Goal: Information Seeking & Learning: Learn about a topic

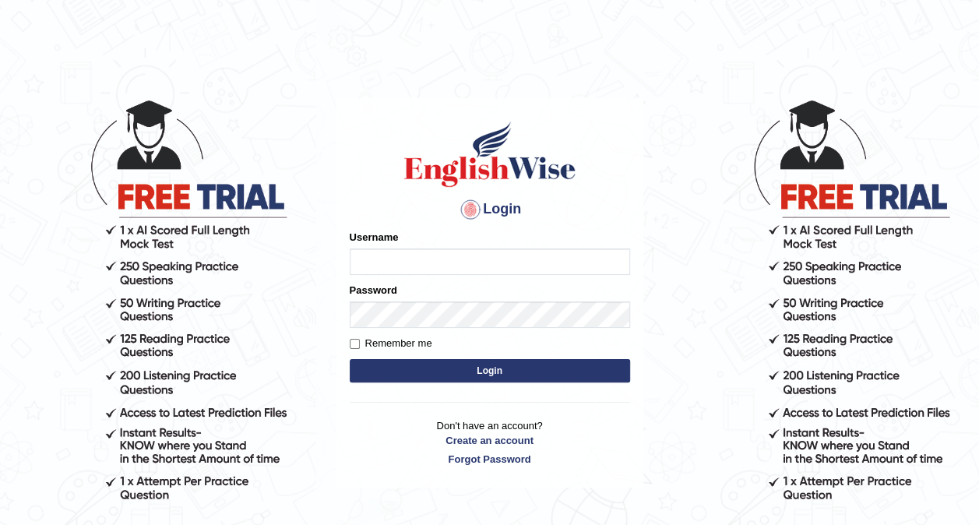
type input "ariambadoles"
click at [530, 369] on button "Login" at bounding box center [490, 370] width 280 height 23
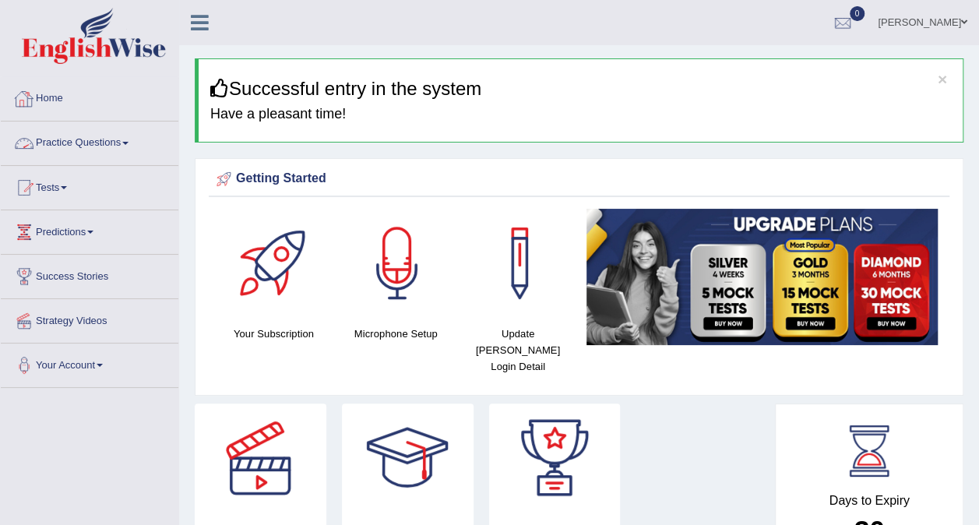
click at [73, 151] on link "Practice Questions" at bounding box center [90, 141] width 178 height 39
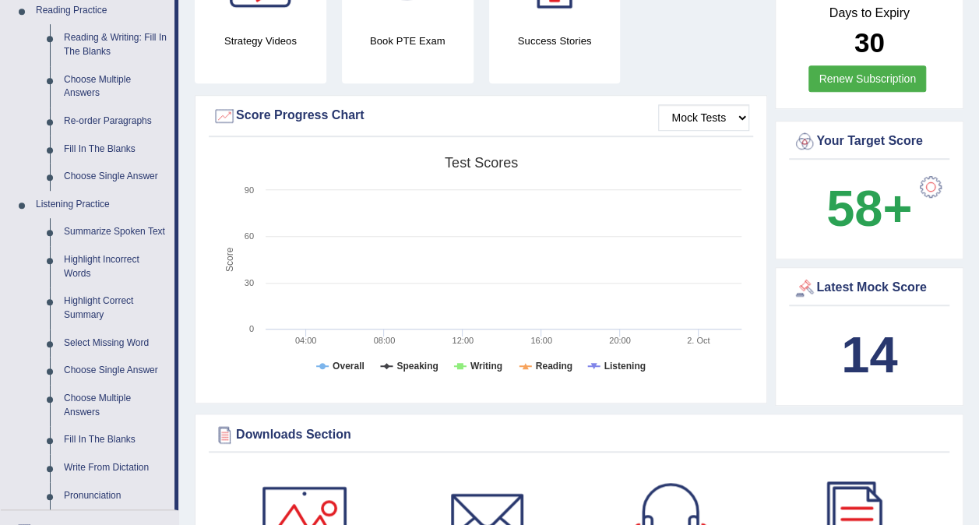
scroll to position [390, 0]
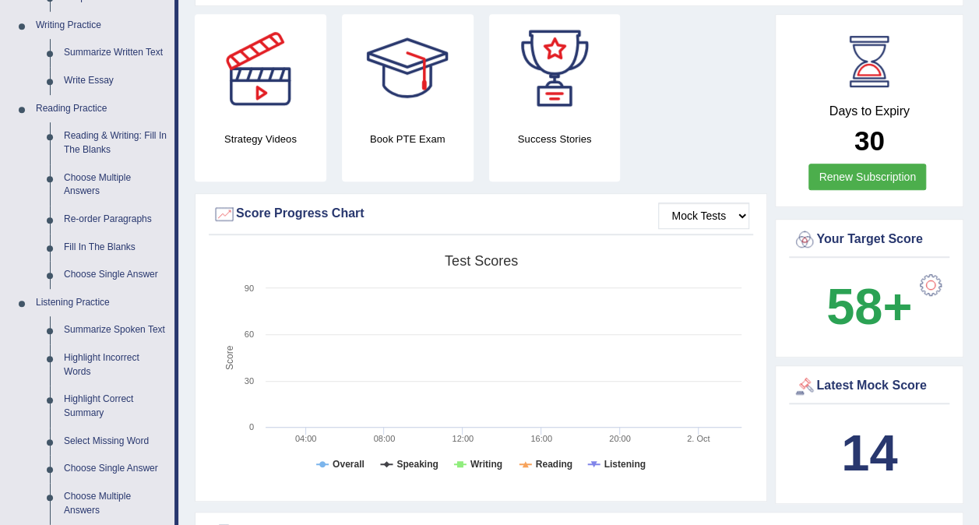
click at [73, 151] on link "Reading & Writing: Fill In The Blanks" at bounding box center [116, 142] width 118 height 41
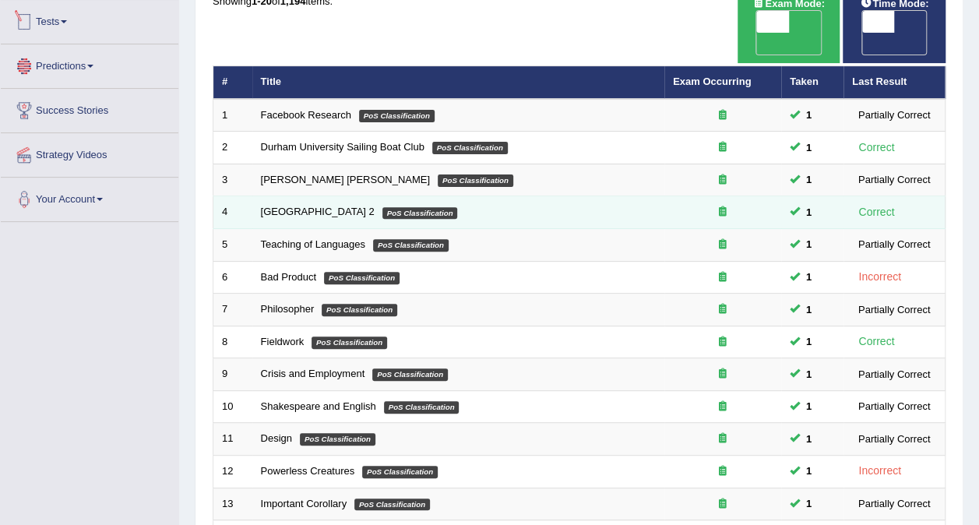
scroll to position [499, 0]
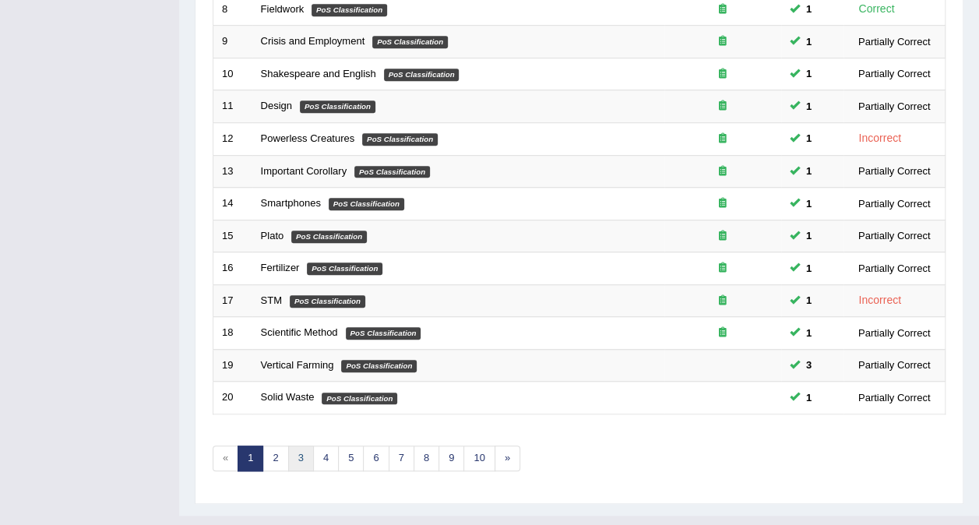
click at [294, 446] on link "3" at bounding box center [301, 459] width 26 height 26
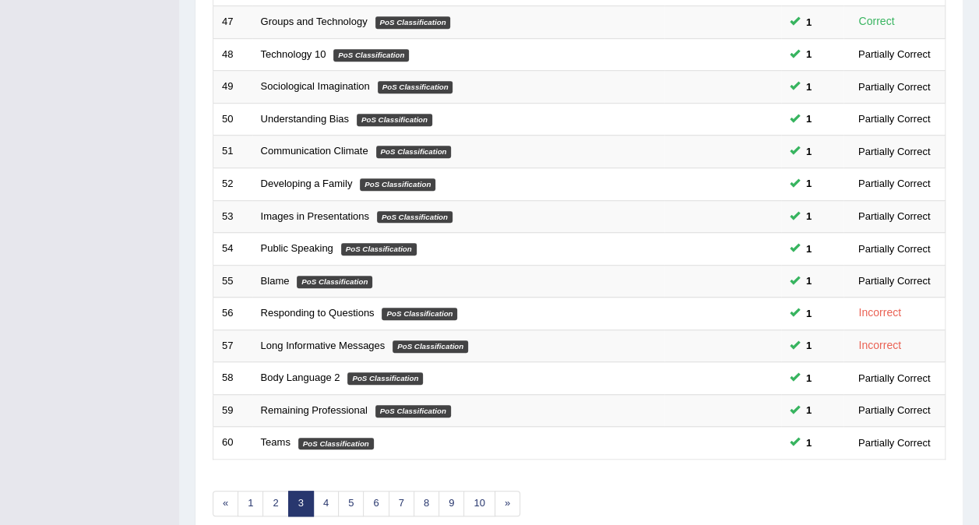
scroll to position [467, 0]
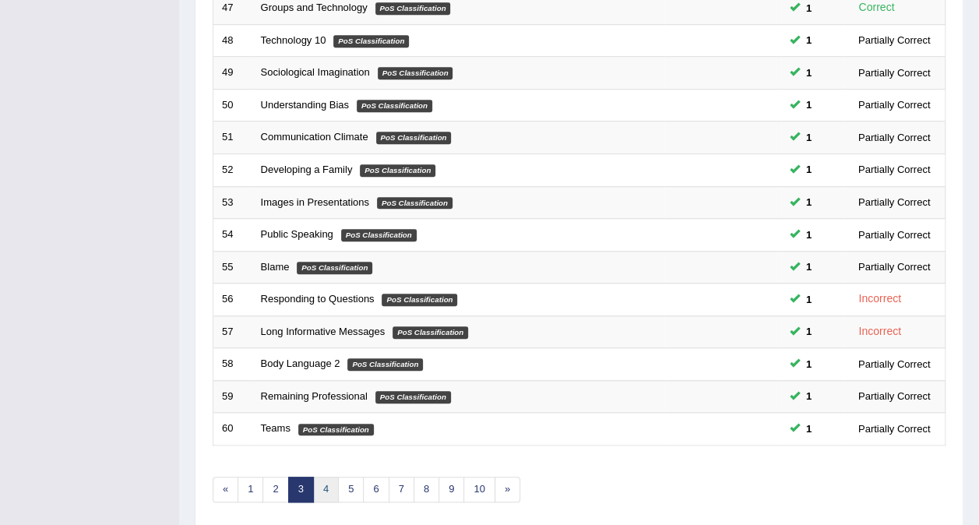
click at [327, 477] on link "4" at bounding box center [326, 490] width 26 height 26
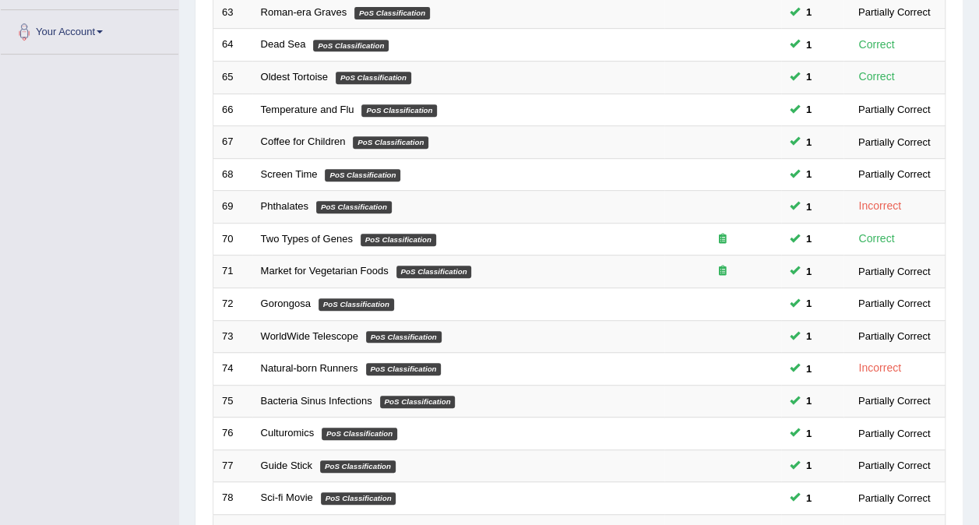
scroll to position [499, 0]
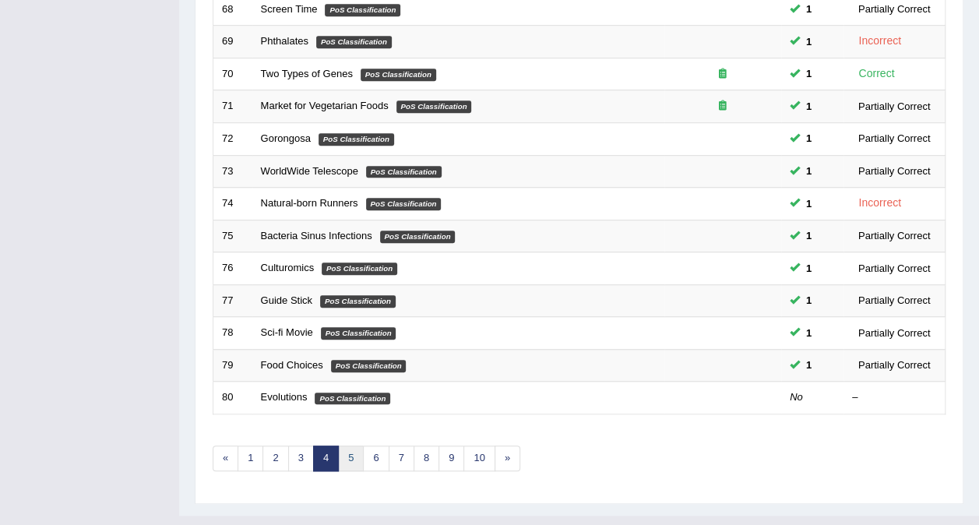
click at [341, 446] on link "5" at bounding box center [351, 459] width 26 height 26
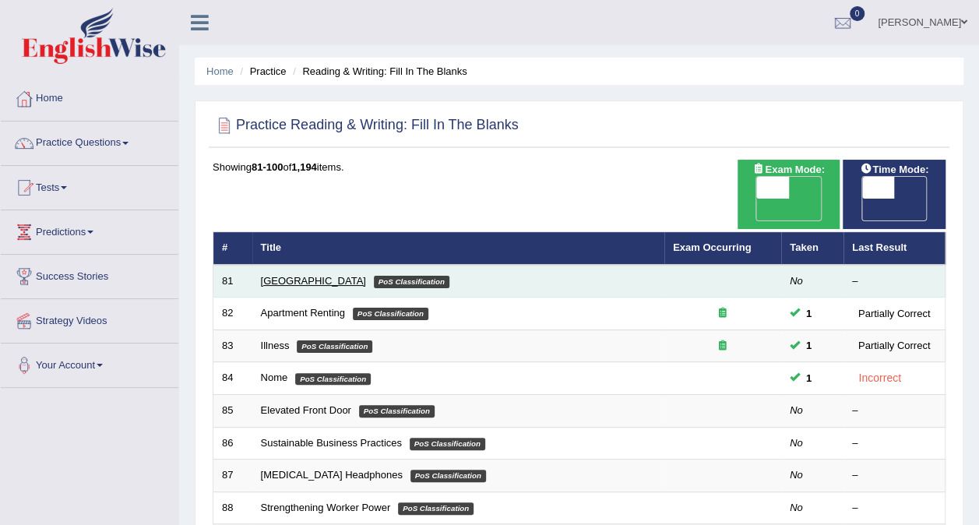
click at [282, 275] on link "[GEOGRAPHIC_DATA]" at bounding box center [313, 281] width 105 height 12
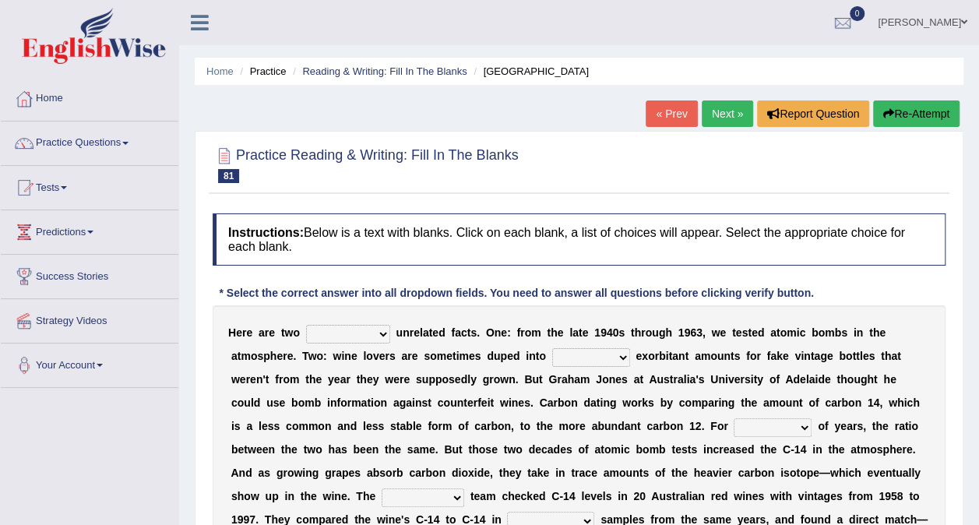
click at [359, 332] on select "seemingly feelingly endearingly entreatingly" at bounding box center [348, 334] width 84 height 19
select select "seemingly"
click at [306, 325] on select "seemingly feelingly endearingly entreatingly" at bounding box center [348, 334] width 84 height 19
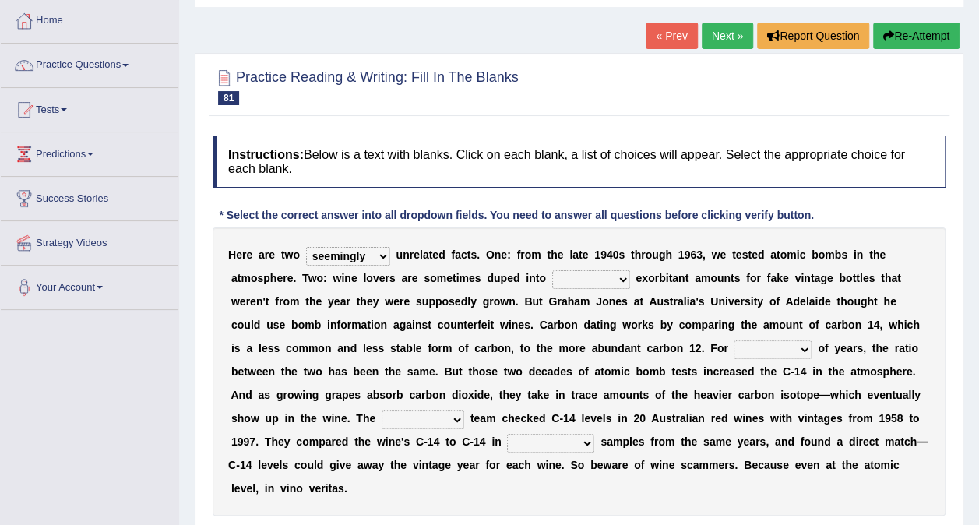
scroll to position [156, 0]
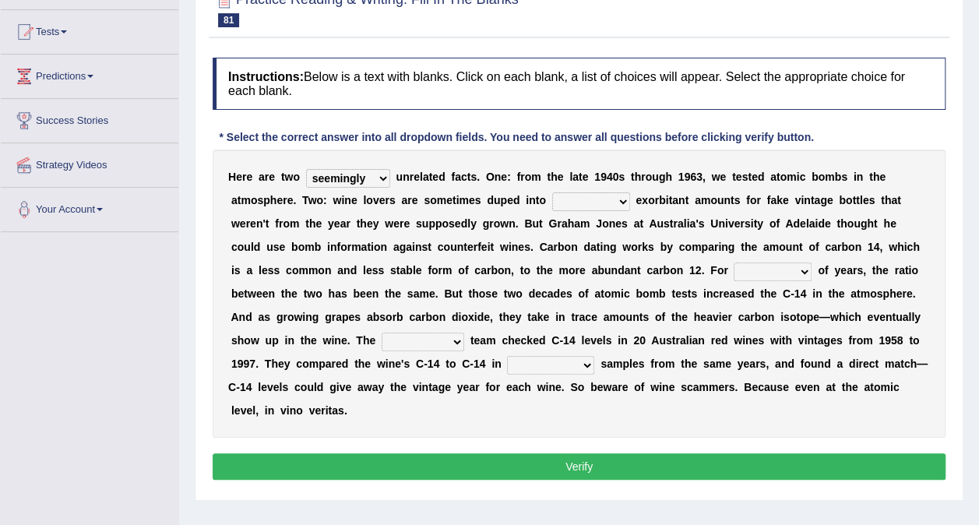
click at [552, 196] on select "dipping trekking spending swinging" at bounding box center [591, 201] width 78 height 19
select select "spending"
click at [552, 192] on select "dipping trekking spending swinging" at bounding box center [591, 201] width 78 height 19
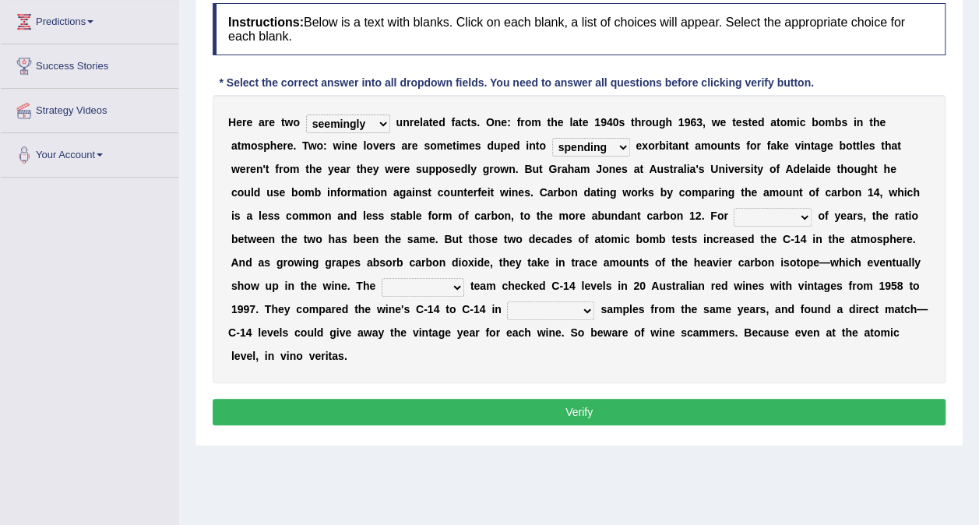
scroll to position [234, 0]
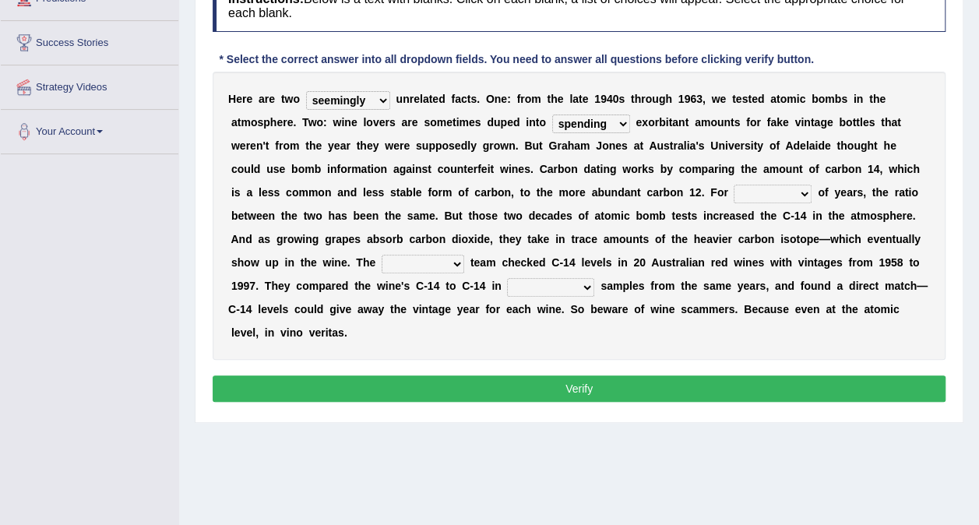
click at [734, 195] on select "couples much thousands numerous" at bounding box center [773, 194] width 78 height 19
select select "couples"
click at [734, 185] on select "couples much thousands numerous" at bounding box center [773, 194] width 78 height 19
click at [464, 255] on select "research individual preparation strange" at bounding box center [423, 264] width 83 height 19
select select "research"
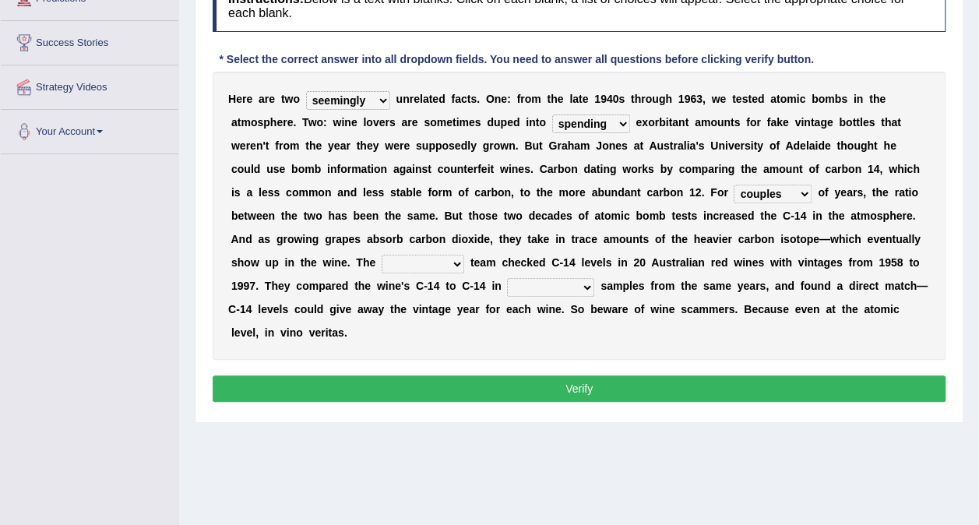
click at [464, 255] on select "research individual preparation strange" at bounding box center [423, 264] width 83 height 19
click at [594, 278] on select "physical atmospheric fluid solid" at bounding box center [550, 287] width 87 height 19
select select "fluid"
click at [594, 278] on select "physical atmospheric fluid solid" at bounding box center [550, 287] width 87 height 19
click at [779, 376] on button "Verify" at bounding box center [579, 389] width 733 height 26
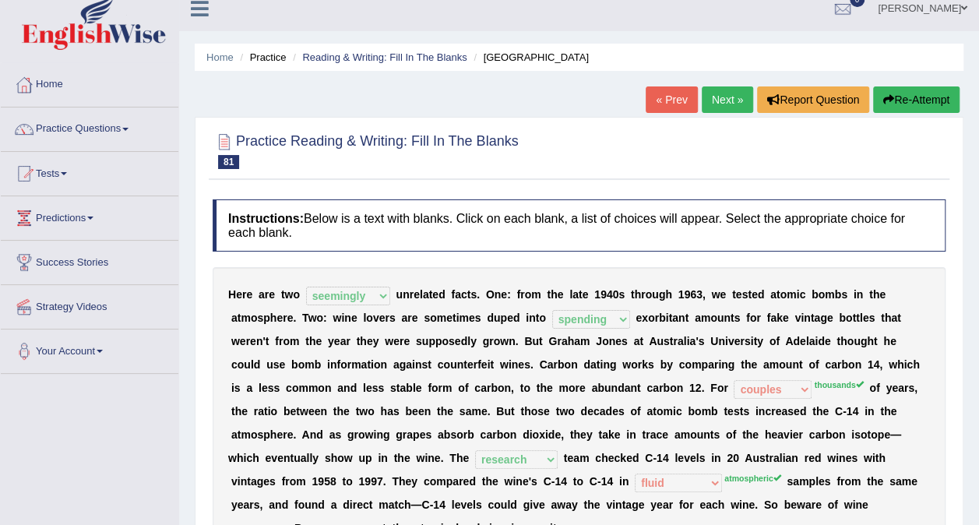
scroll to position [0, 0]
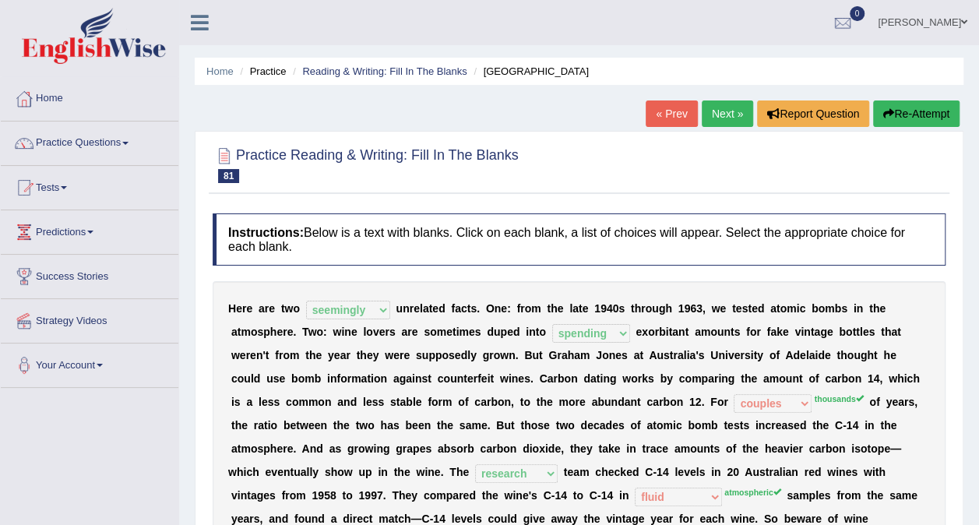
click at [734, 111] on link "Next »" at bounding box center [727, 114] width 51 height 26
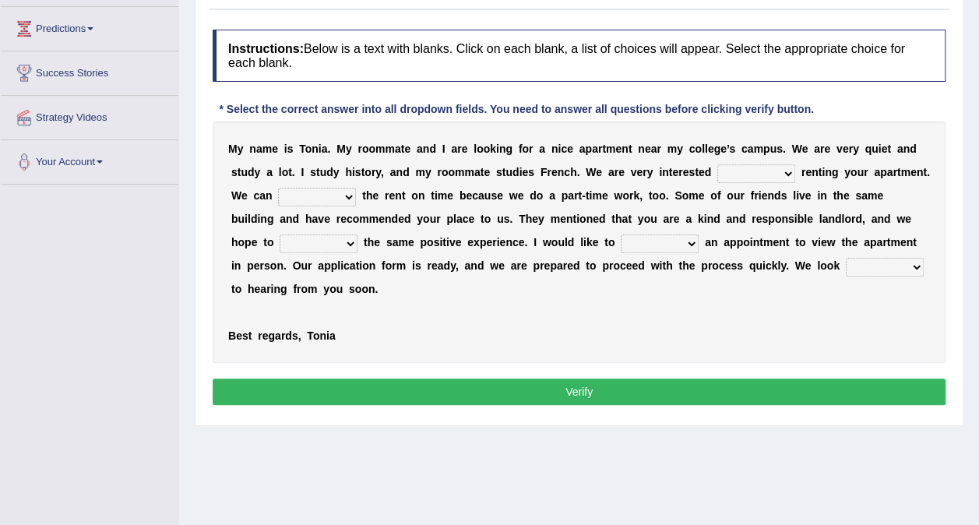
scroll to position [234, 0]
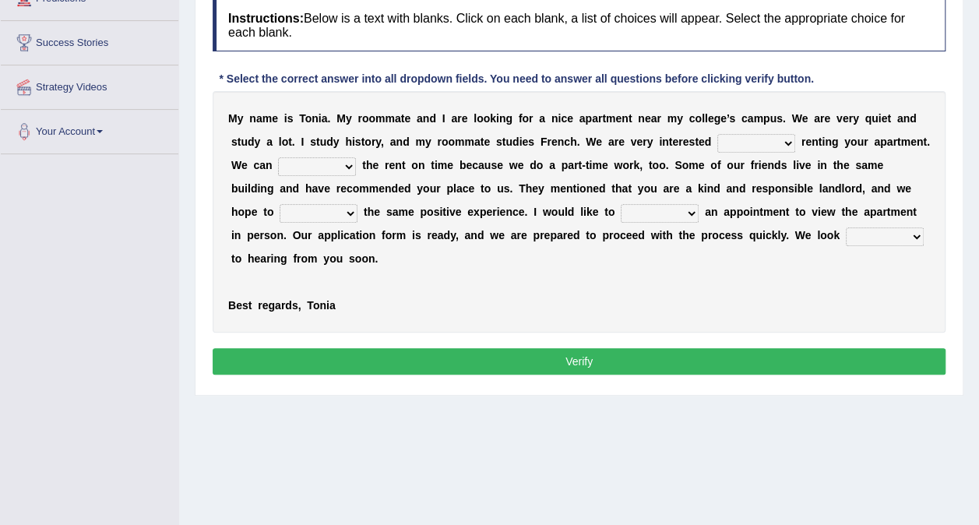
click at [718, 134] on select "for about at in" at bounding box center [757, 143] width 78 height 19
select select "in"
click at [718, 134] on select "for about at in" at bounding box center [757, 143] width 78 height 19
click at [278, 166] on select "afford get pay bring" at bounding box center [317, 166] width 78 height 19
click at [278, 157] on select "afford get pay bring" at bounding box center [317, 166] width 78 height 19
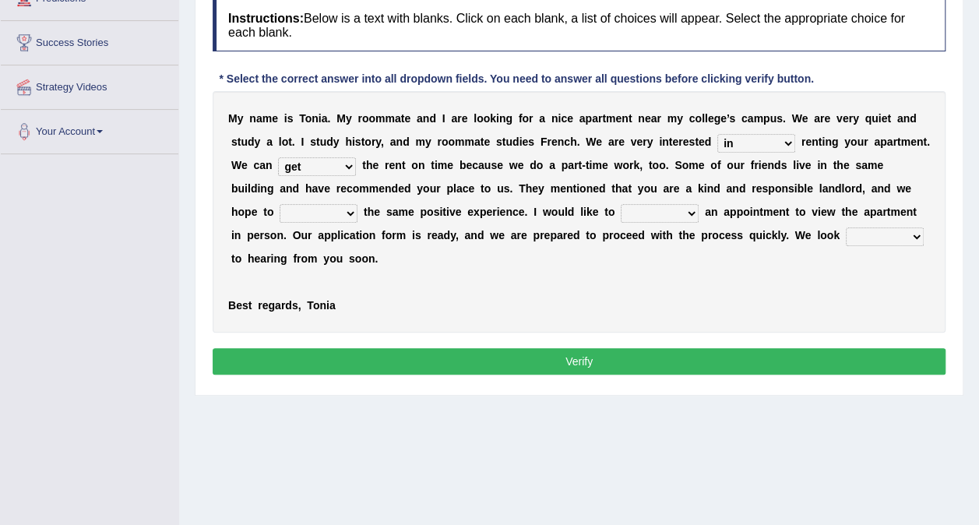
click at [278, 164] on select "afford get pay bring" at bounding box center [317, 166] width 78 height 19
select select "pay"
click at [278, 157] on select "afford get pay bring" at bounding box center [317, 166] width 78 height 19
click at [358, 204] on select "form meet have decide" at bounding box center [319, 213] width 78 height 19
select select "meet"
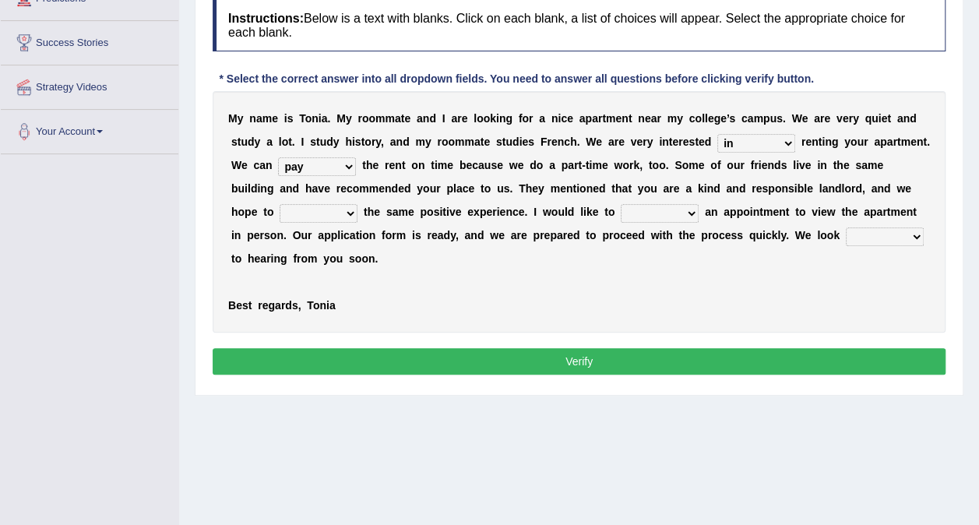
click at [358, 204] on select "form meet have decide" at bounding box center [319, 213] width 78 height 19
click at [621, 210] on select "own recall revise make" at bounding box center [660, 213] width 78 height 19
select select "make"
click at [621, 204] on select "own recall revise make" at bounding box center [660, 213] width 78 height 19
click at [846, 238] on select "around out in forward" at bounding box center [885, 237] width 78 height 19
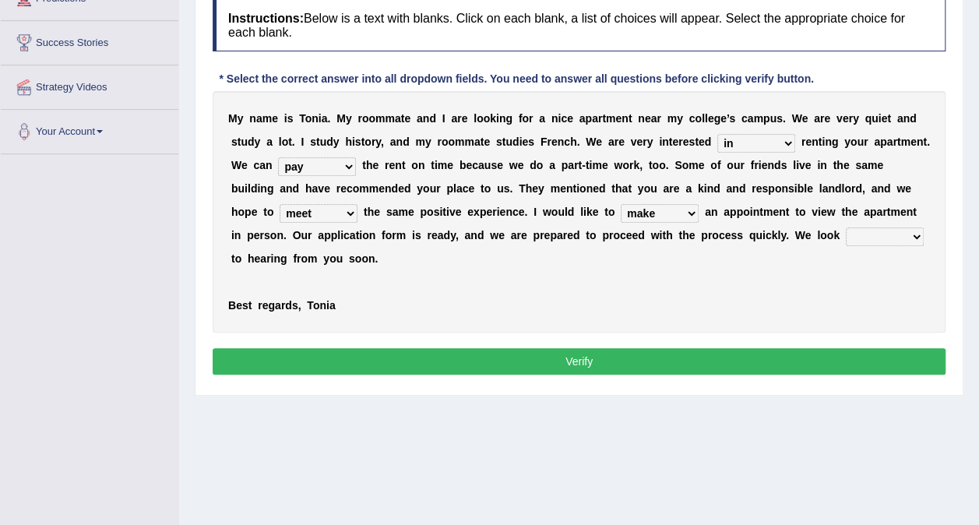
select select "forward"
click at [846, 228] on select "around out in forward" at bounding box center [885, 237] width 78 height 19
click at [672, 348] on button "Verify" at bounding box center [579, 361] width 733 height 26
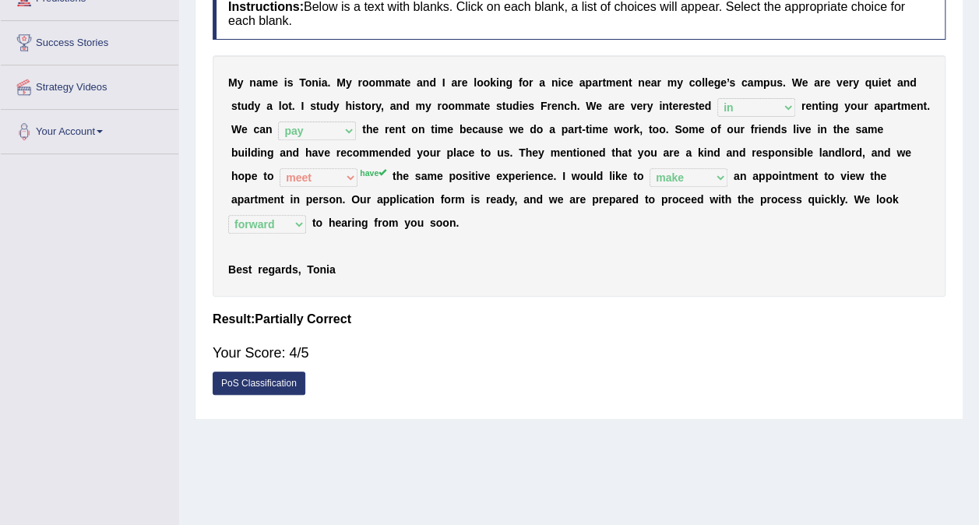
scroll to position [0, 0]
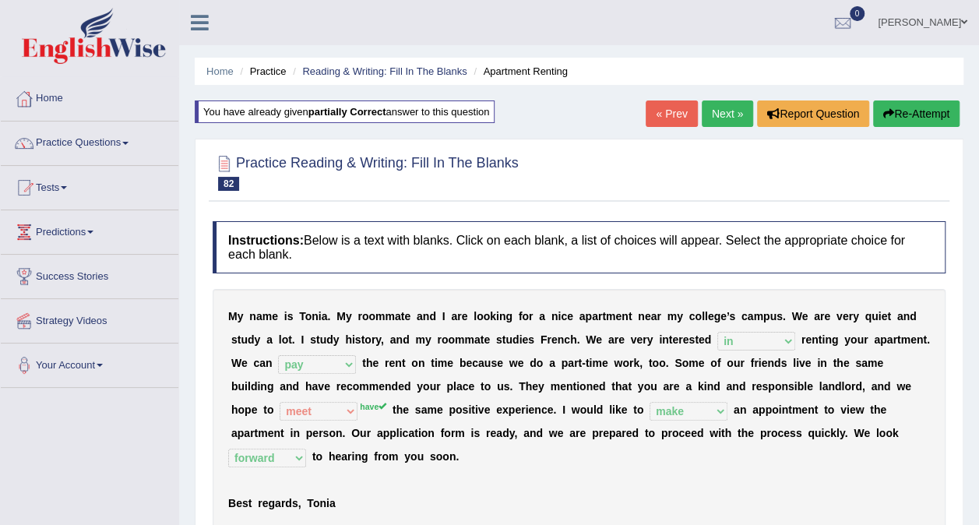
click at [721, 107] on link "Next »" at bounding box center [727, 114] width 51 height 26
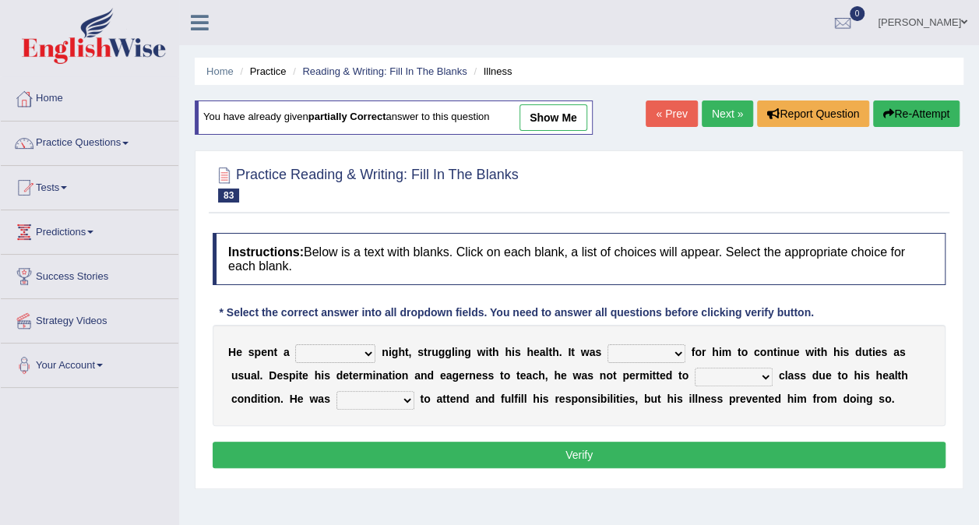
click at [344, 350] on select "cheerful restful meaningful painful" at bounding box center [335, 353] width 80 height 19
select select "restful"
click at [295, 344] on select "cheerful restful meaningful painful" at bounding box center [335, 353] width 80 height 19
click at [608, 349] on select "enjoyable simple difficult natural" at bounding box center [647, 353] width 78 height 19
select select "difficult"
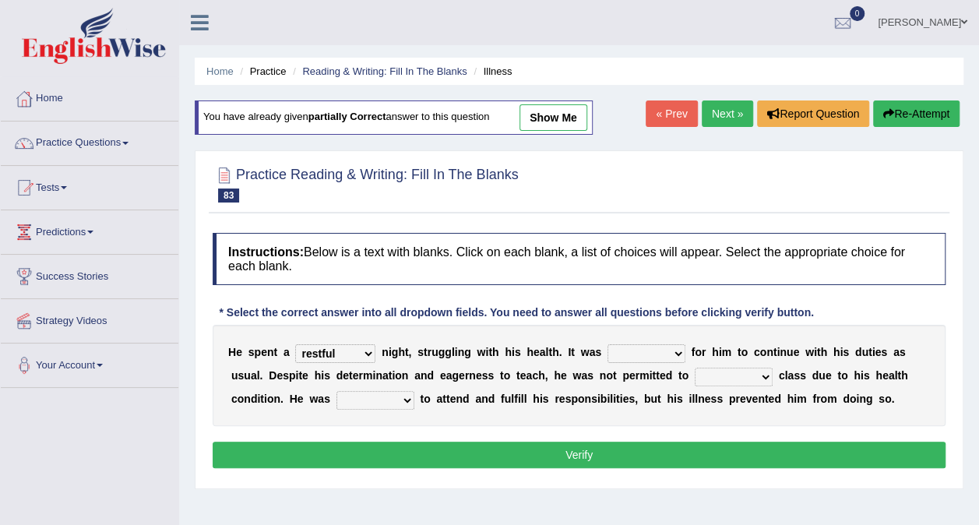
click at [608, 344] on select "enjoyable simple difficult natural" at bounding box center [647, 353] width 78 height 19
click at [695, 376] on select "teach leave cancel attend" at bounding box center [734, 377] width 78 height 19
select select "attend"
click at [695, 368] on select "teach leave cancel attend" at bounding box center [734, 377] width 78 height 19
click at [337, 399] on select "anxious forced lazy happy" at bounding box center [376, 400] width 78 height 19
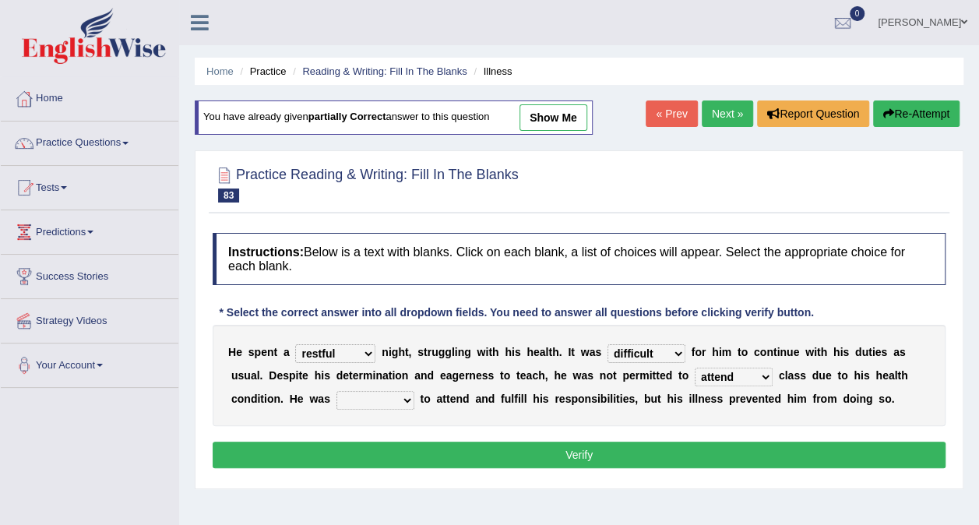
select select "forced"
click at [337, 391] on select "anxious forced lazy happy" at bounding box center [376, 400] width 78 height 19
click at [316, 458] on button "Verify" at bounding box center [579, 455] width 733 height 26
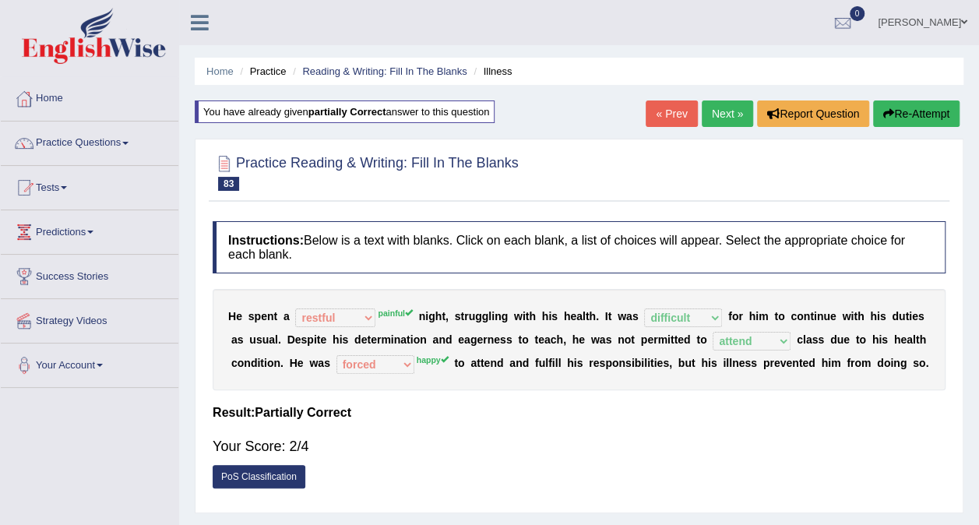
click at [724, 112] on link "Next »" at bounding box center [727, 114] width 51 height 26
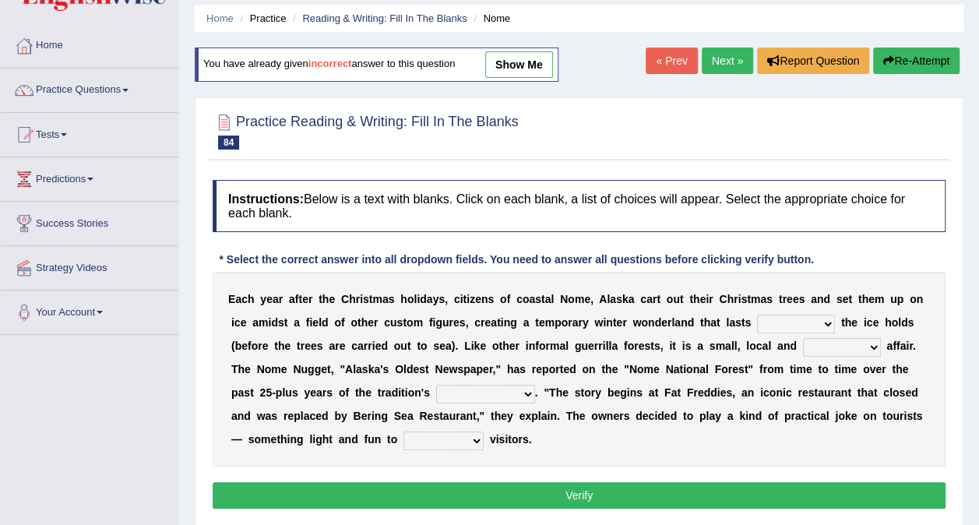
scroll to position [78, 0]
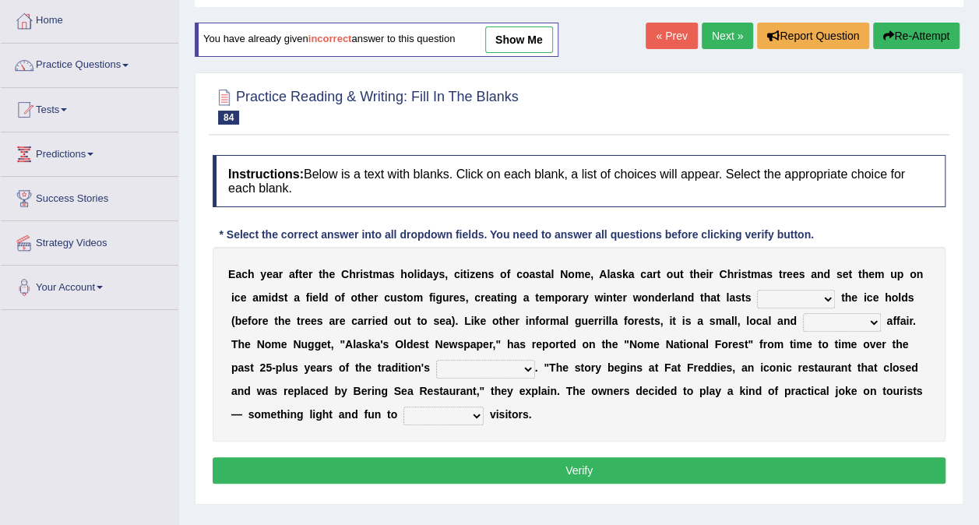
click at [757, 302] on select "as long as before after although" at bounding box center [796, 299] width 78 height 19
select select "before"
click at [757, 290] on select "as long as before after although" at bounding box center [796, 299] width 78 height 19
click at [803, 321] on select "nasty fuzzy cozy greasy" at bounding box center [842, 322] width 78 height 19
select select "cozy"
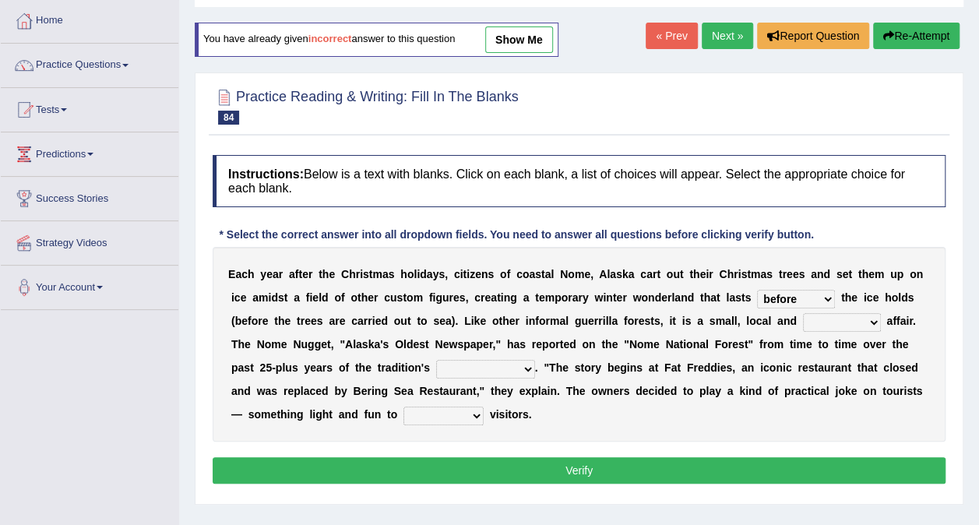
click at [803, 313] on select "nasty fuzzy cozy greasy" at bounding box center [842, 322] width 78 height 19
click at [436, 362] on select "life existence disappearance emotions" at bounding box center [485, 369] width 99 height 19
select select "life"
click at [436, 360] on select "life existence disappearance emotions" at bounding box center [485, 369] width 99 height 19
click at [404, 413] on select "purchase confound distinguish repel" at bounding box center [444, 416] width 80 height 19
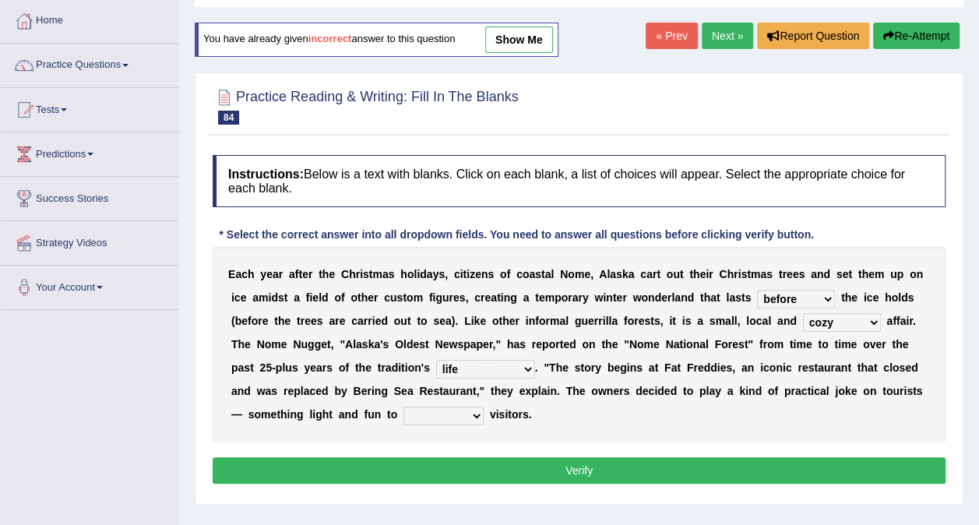
select select "confound"
click at [404, 407] on select "purchase confound distinguish repel" at bounding box center [444, 416] width 80 height 19
click at [504, 470] on button "Verify" at bounding box center [579, 470] width 733 height 26
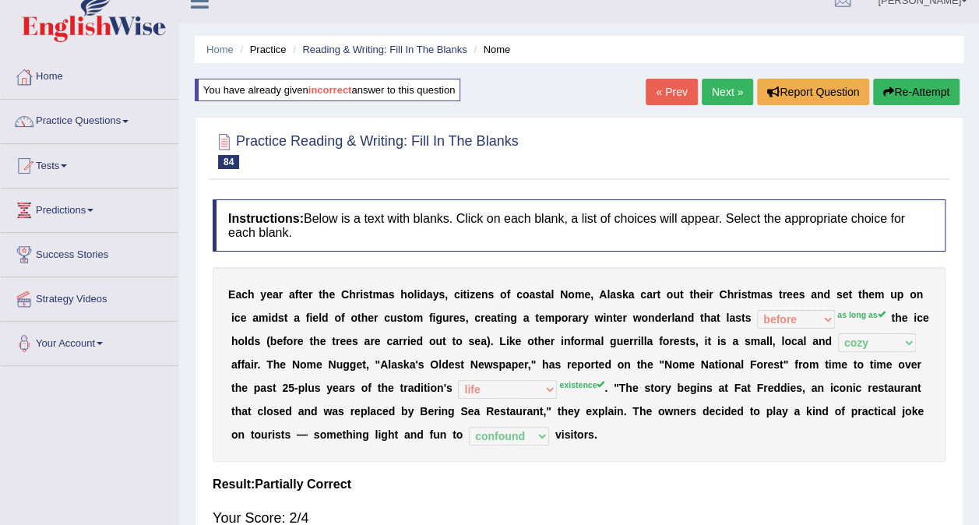
scroll to position [0, 0]
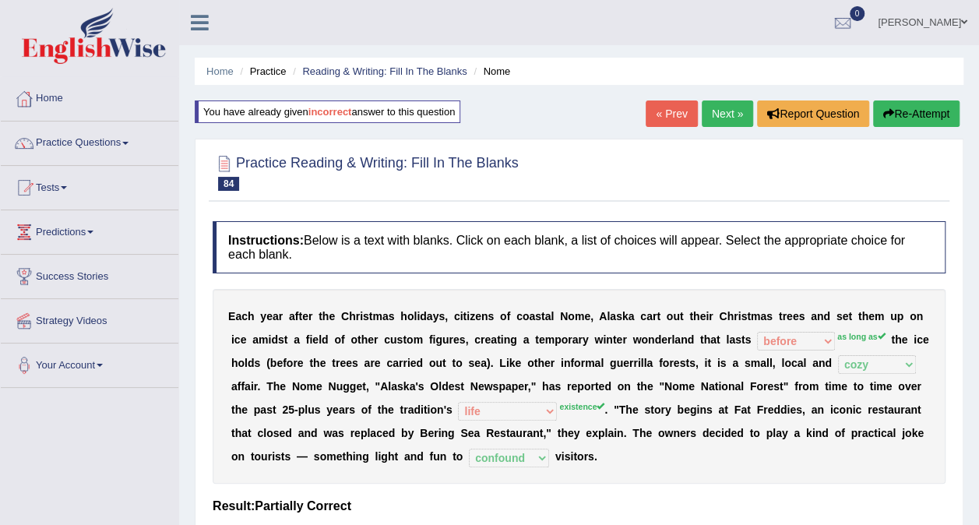
click at [720, 120] on link "Next »" at bounding box center [727, 114] width 51 height 26
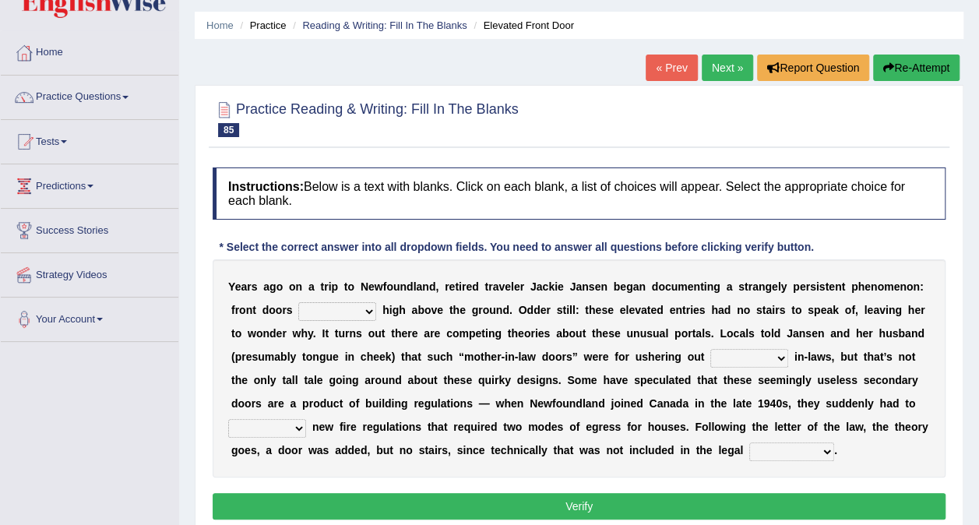
scroll to position [78, 0]
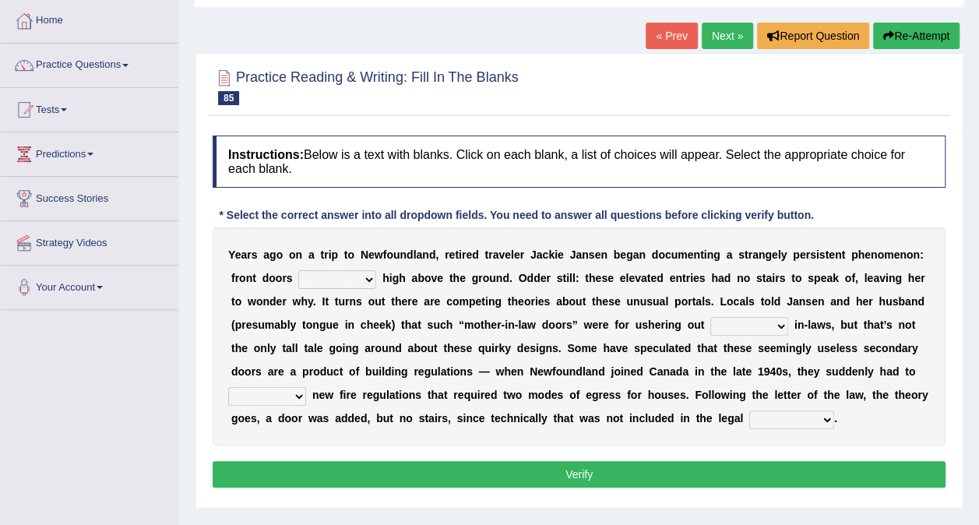
click at [298, 276] on select "raised visited painted lowered" at bounding box center [337, 279] width 78 height 19
select select "raised"
click at [298, 270] on select "raised visited painted lowered" at bounding box center [337, 279] width 78 height 19
click at [711, 323] on select "unbiased underlined unwanted united" at bounding box center [750, 326] width 78 height 19
select select "unwanted"
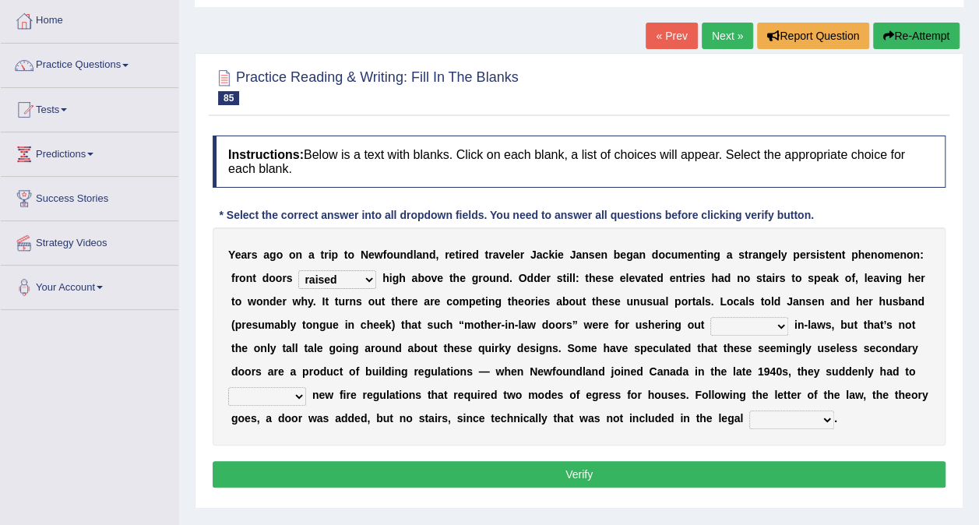
click at [711, 317] on select "unbiased underlined unwanted united" at bounding box center [750, 326] width 78 height 19
click at [711, 327] on select "unbiased underlined unwanted united" at bounding box center [750, 326] width 78 height 19
click at [306, 387] on select "illuminate appreciate match disobey" at bounding box center [267, 396] width 78 height 19
select select "match"
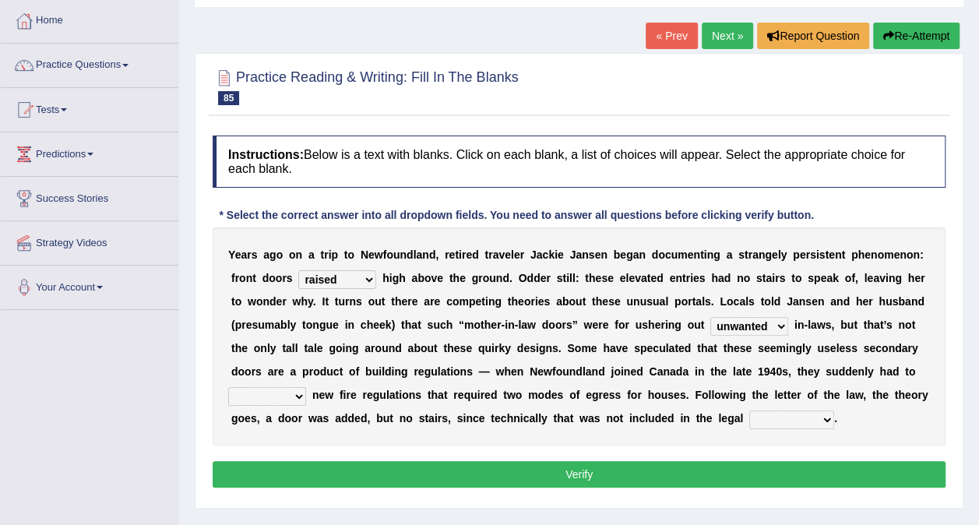
click at [306, 387] on select "illuminate appreciate match disobey" at bounding box center [267, 396] width 78 height 19
click at [750, 411] on select "religion paces manager requirement" at bounding box center [792, 420] width 85 height 19
select select "requirement"
click at [750, 411] on select "religion paces manager requirement" at bounding box center [792, 420] width 85 height 19
click at [573, 476] on button "Verify" at bounding box center [579, 474] width 733 height 26
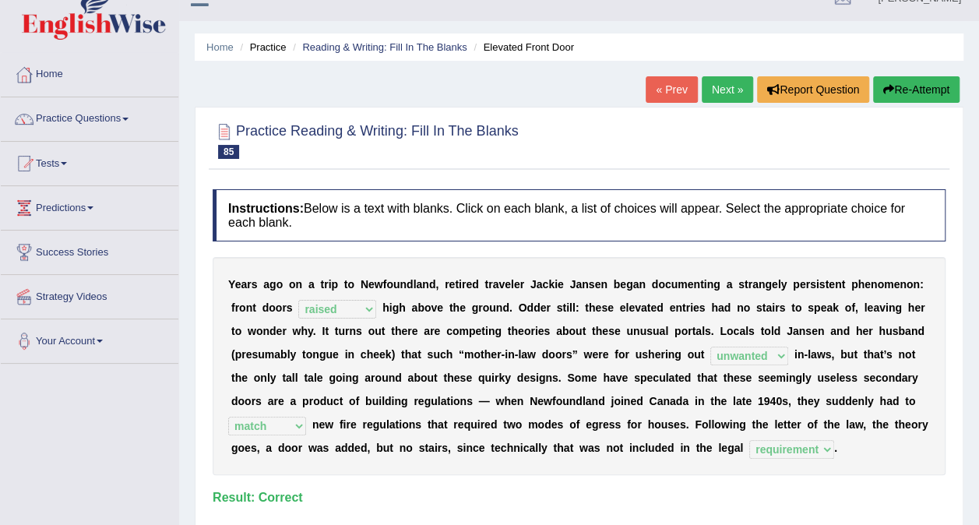
scroll to position [0, 0]
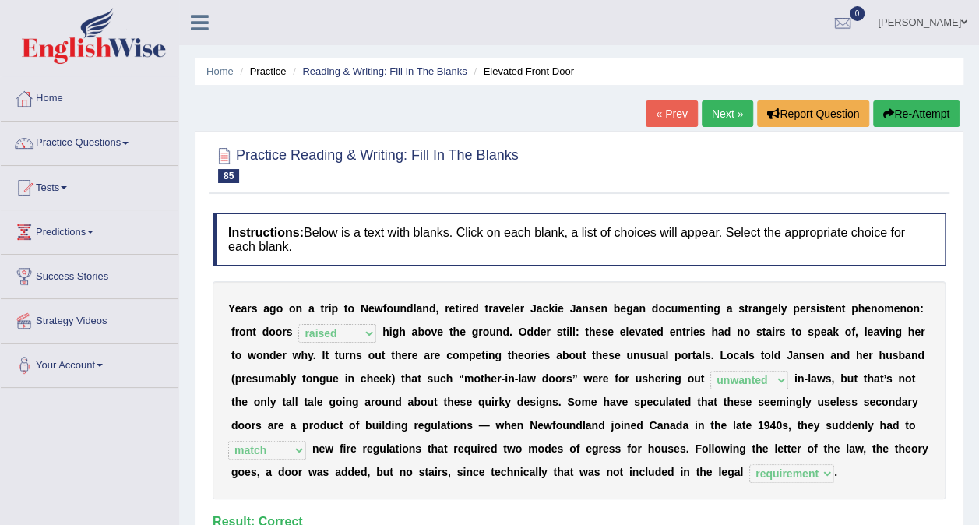
click at [706, 112] on link "Next »" at bounding box center [727, 114] width 51 height 26
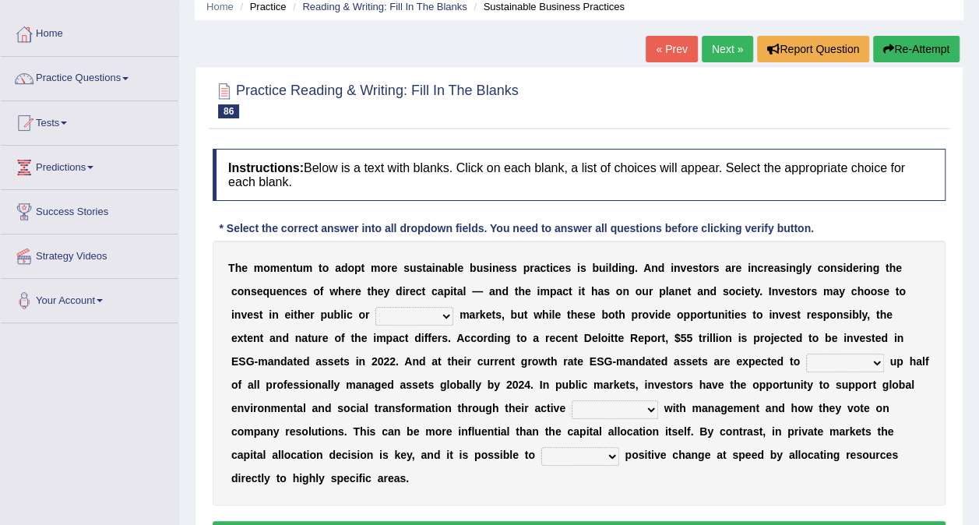
scroll to position [156, 0]
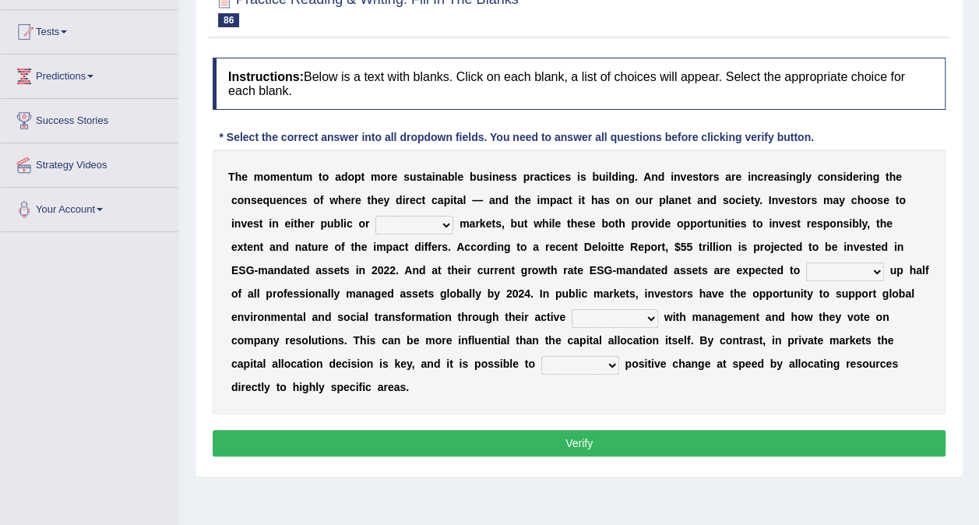
click at [376, 220] on select "financial material written private" at bounding box center [415, 225] width 78 height 19
select select "private"
click at [376, 216] on select "financial material written private" at bounding box center [415, 225] width 78 height 19
click at [806, 273] on select "build use make add" at bounding box center [845, 272] width 78 height 19
select select "build"
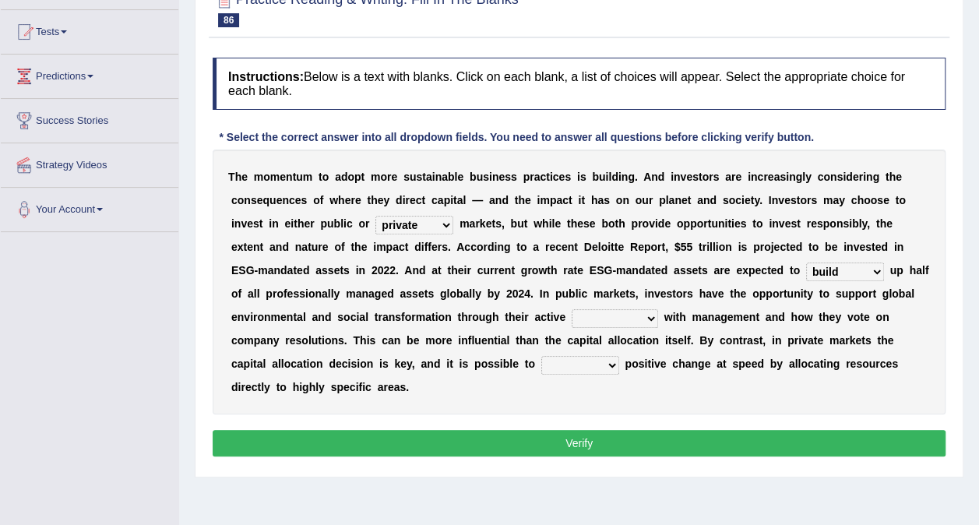
click at [806, 263] on select "build use make add" at bounding box center [845, 272] width 78 height 19
click at [572, 318] on select "engagement service squabble investment" at bounding box center [615, 318] width 86 height 19
select select "service"
click at [572, 309] on select "engagement service squabble investment" at bounding box center [615, 318] width 86 height 19
click at [541, 362] on select "prove collapse drive restore" at bounding box center [580, 365] width 78 height 19
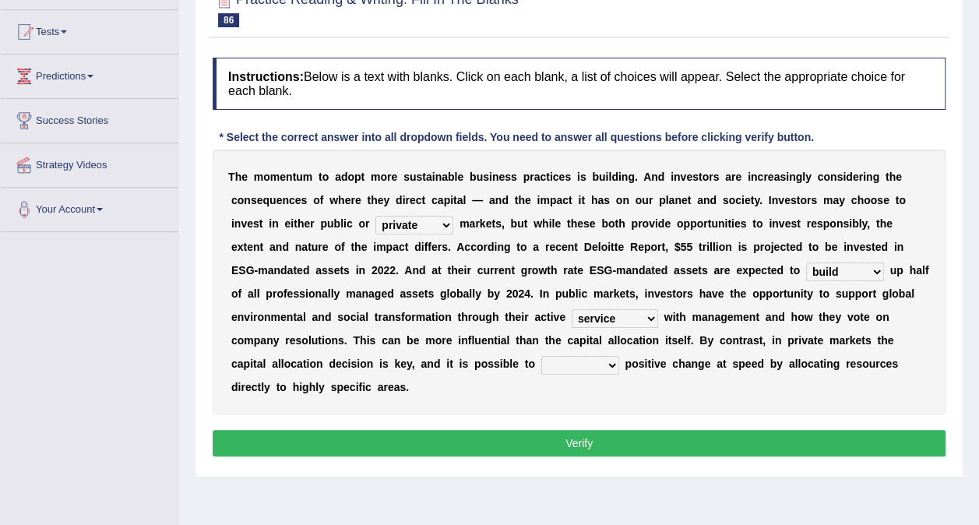
select select "drive"
click at [541, 356] on select "prove collapse drive restore" at bounding box center [580, 365] width 78 height 19
click at [457, 430] on button "Verify" at bounding box center [579, 443] width 733 height 26
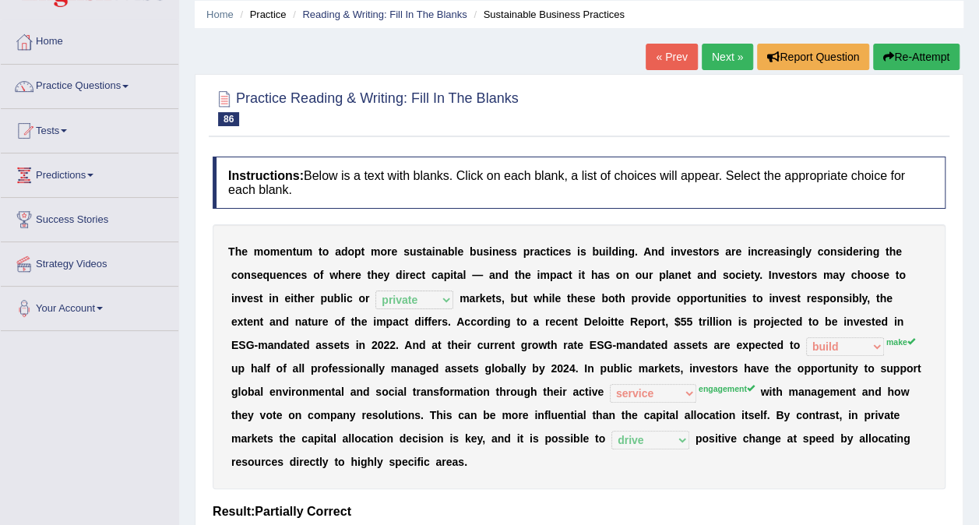
scroll to position [0, 0]
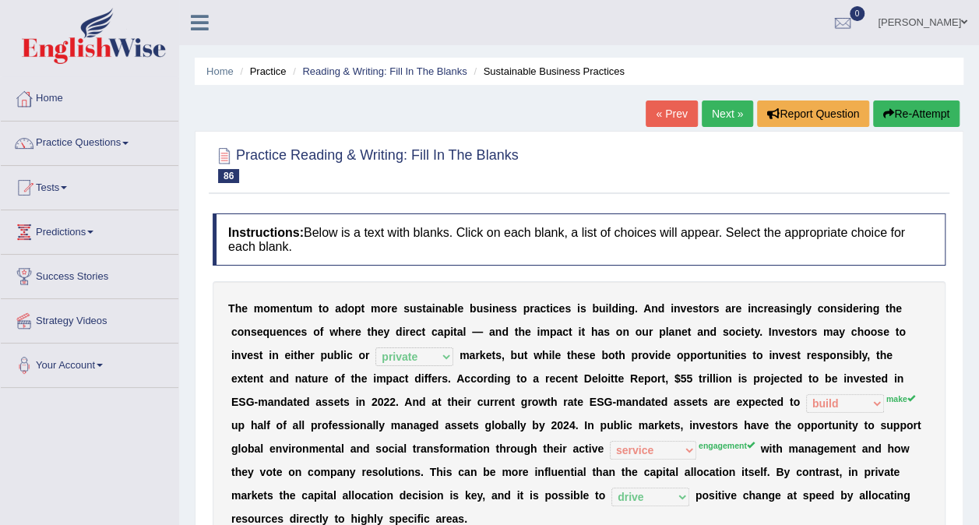
click at [737, 112] on link "Next »" at bounding box center [727, 114] width 51 height 26
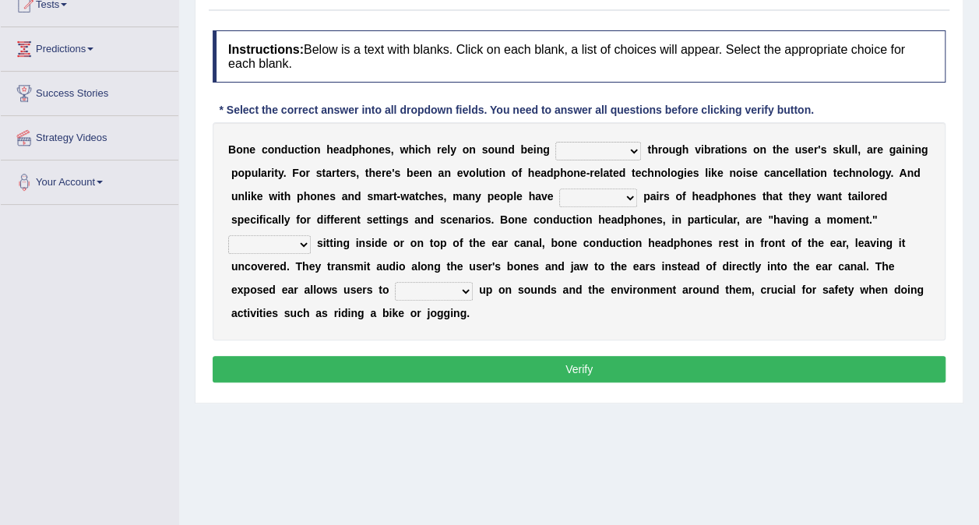
scroll to position [234, 0]
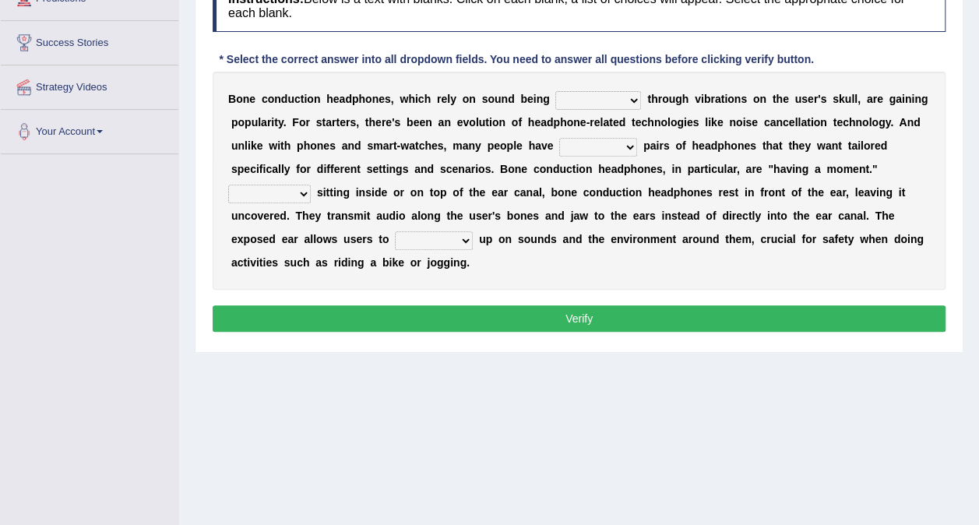
click at [556, 102] on select "formed counted transformed transmitted" at bounding box center [599, 100] width 86 height 19
select select "formed"
click at [556, 91] on select "formed counted transformed transmitted" at bounding box center [599, 100] width 86 height 19
click at [559, 145] on select "composite multiple imperfect integral" at bounding box center [598, 147] width 78 height 19
select select "multiple"
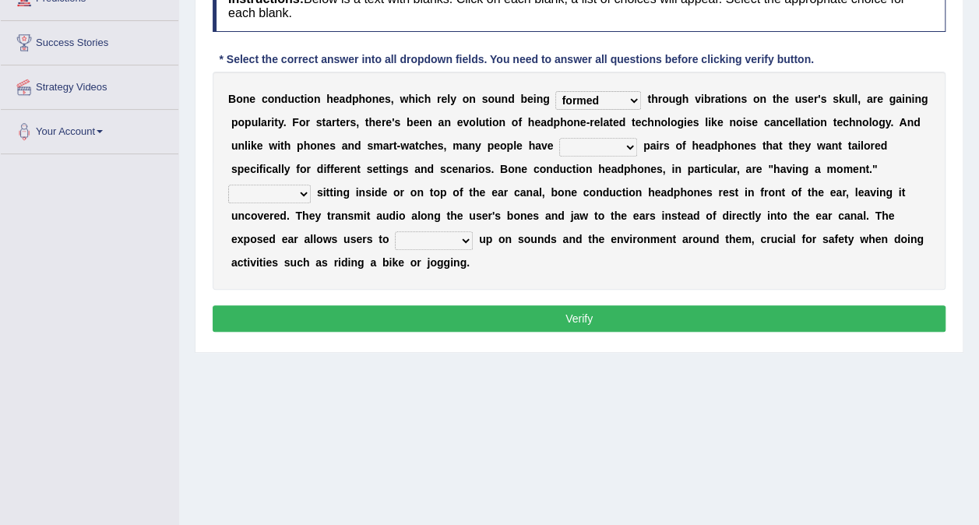
click at [559, 138] on select "composite multiple imperfect integral" at bounding box center [598, 147] width 78 height 19
click at [311, 185] on select "More than Despite of Less than Rather than" at bounding box center [269, 194] width 83 height 19
select select "Despite of"
click at [311, 185] on select "More than Despite of Less than Rather than" at bounding box center [269, 194] width 83 height 19
click at [473, 231] on select "level take make pick" at bounding box center [434, 240] width 78 height 19
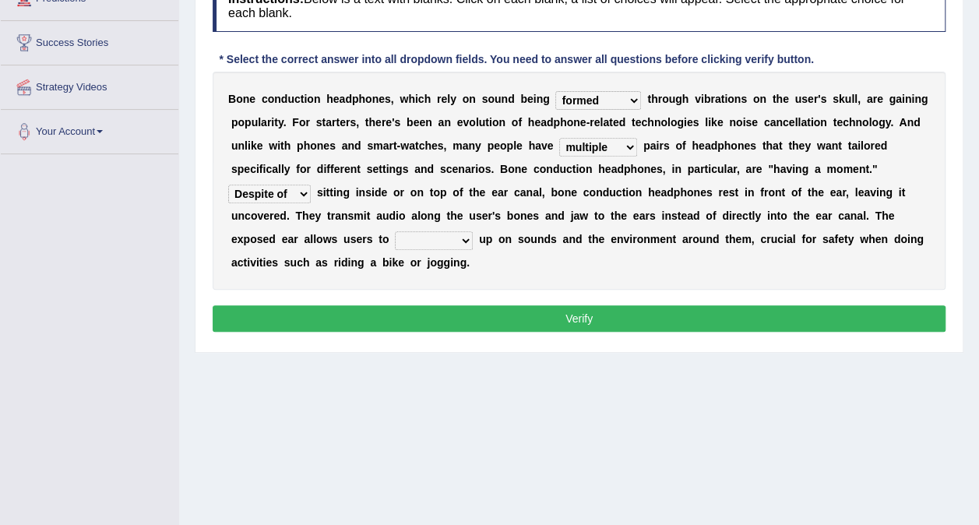
select select "level"
click at [473, 231] on select "level take make pick" at bounding box center [434, 240] width 78 height 19
click at [835, 305] on button "Verify" at bounding box center [579, 318] width 733 height 26
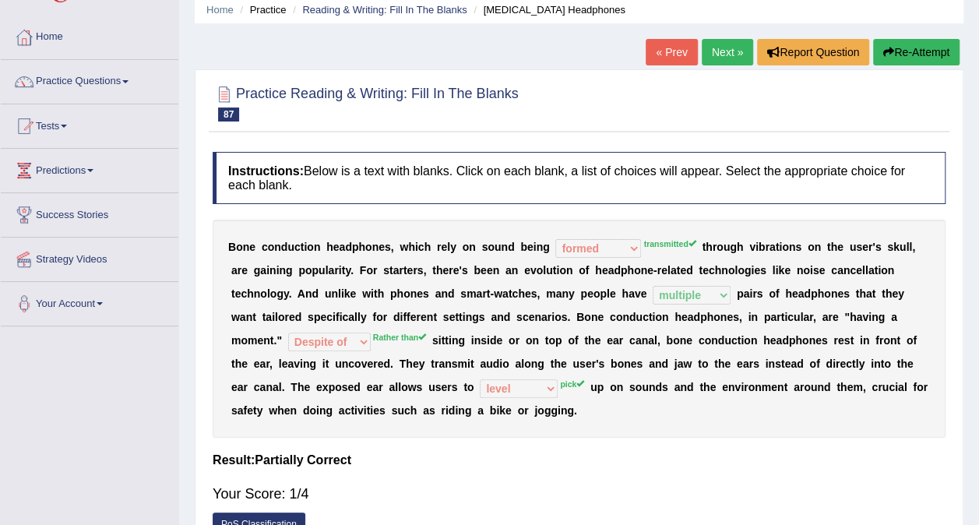
scroll to position [0, 0]
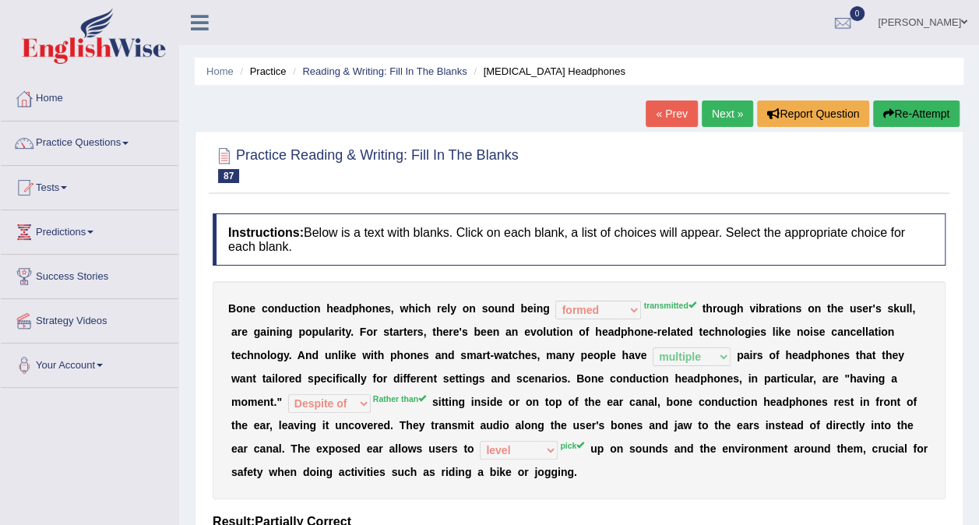
click at [729, 117] on link "Next »" at bounding box center [727, 114] width 51 height 26
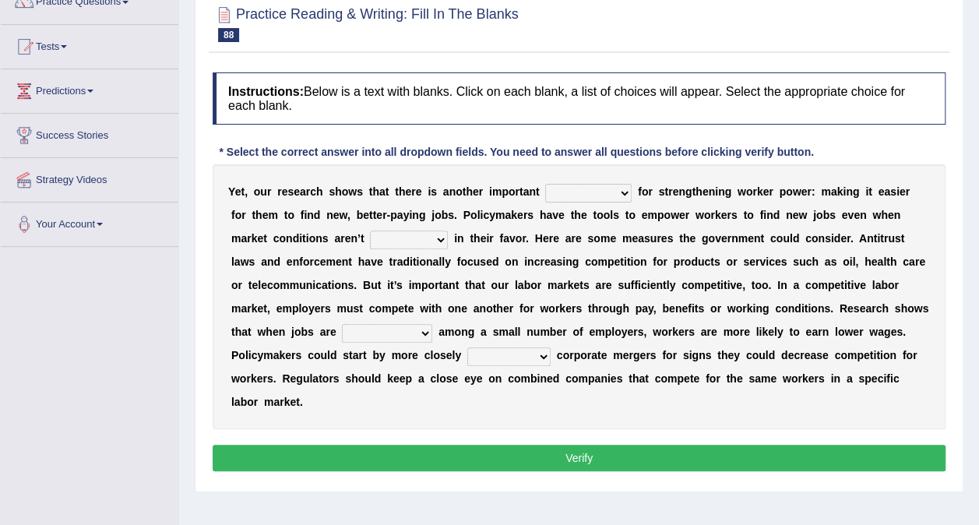
scroll to position [156, 0]
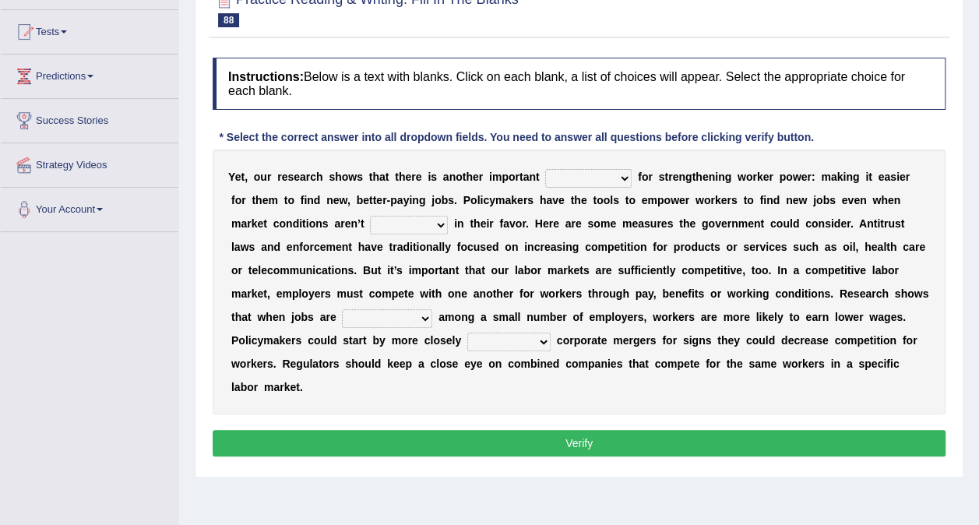
click at [545, 177] on select "avail engagement avenue annual" at bounding box center [588, 178] width 86 height 19
select select "engagement"
click at [545, 169] on select "avail engagement avenue annual" at bounding box center [588, 178] width 86 height 19
click at [370, 216] on select "profitable titchy temperate tilted" at bounding box center [409, 225] width 78 height 19
select select "profitable"
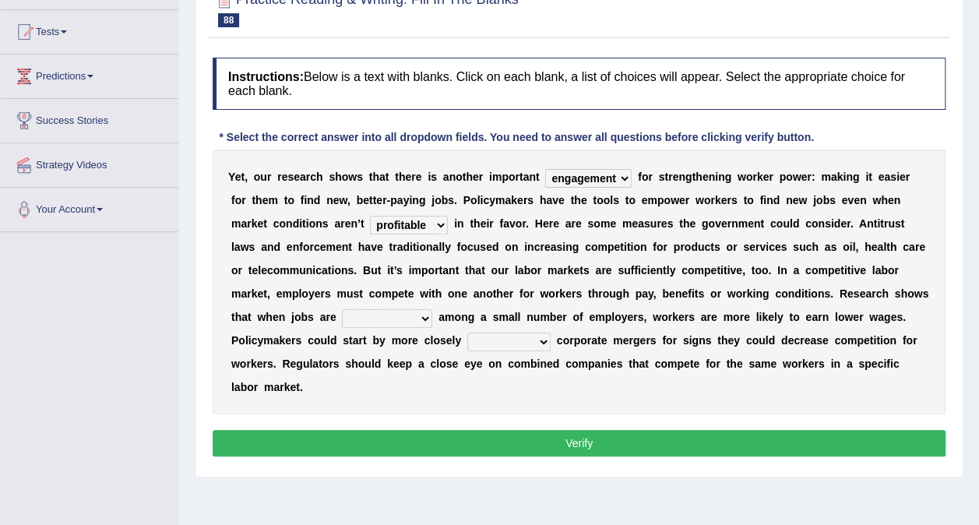
click at [370, 216] on select "profitable titchy temperate tilted" at bounding box center [409, 225] width 78 height 19
click at [432, 309] on select "constrained tremendous concentric concentrated" at bounding box center [387, 318] width 90 height 19
select select "tremendous"
click at [432, 309] on select "constrained tremendous concentric concentrated" at bounding box center [387, 318] width 90 height 19
click at [551, 333] on select "scrutinizing originating scripting emulating" at bounding box center [508, 342] width 83 height 19
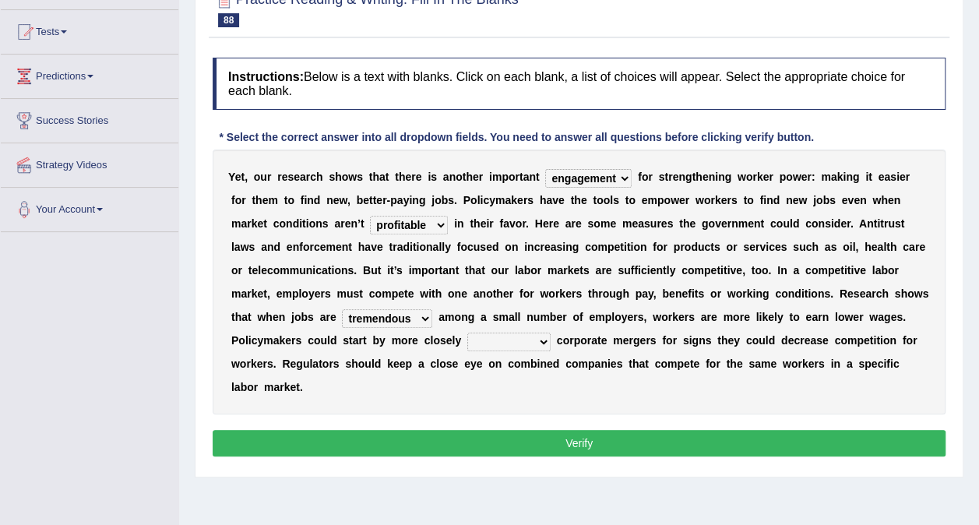
select select "originating"
click at [551, 333] on select "scrutinizing originating scripting emulating" at bounding box center [508, 342] width 83 height 19
click at [713, 430] on button "Verify" at bounding box center [579, 443] width 733 height 26
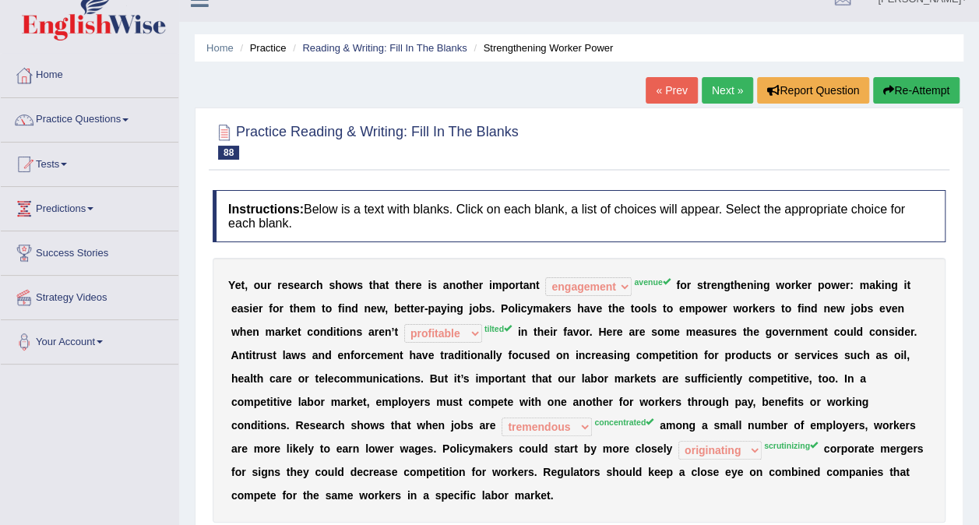
scroll to position [0, 0]
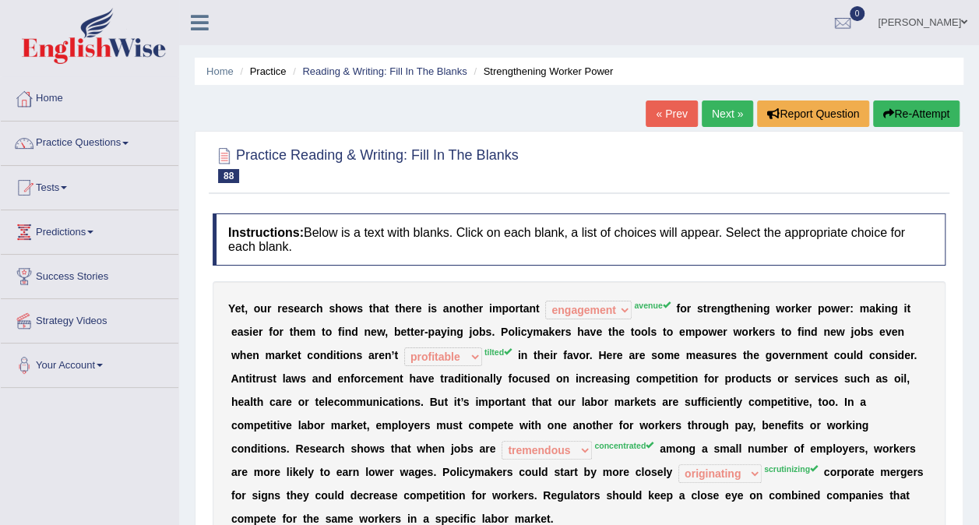
click at [111, 45] on img at bounding box center [94, 36] width 144 height 56
